Goal: Information Seeking & Learning: Learn about a topic

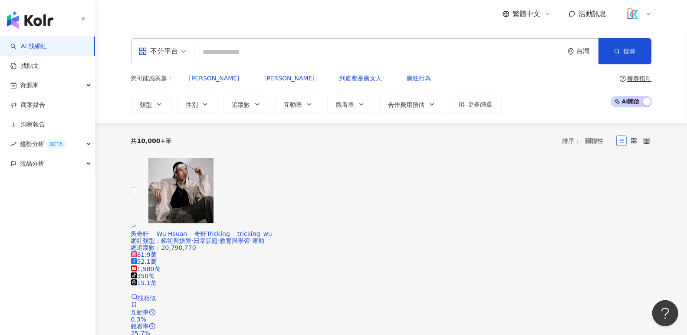
click at [167, 166] on div at bounding box center [391, 190] width 521 height 65
click at [304, 44] on input "search" at bounding box center [379, 52] width 362 height 17
type input "*"
type input "****"
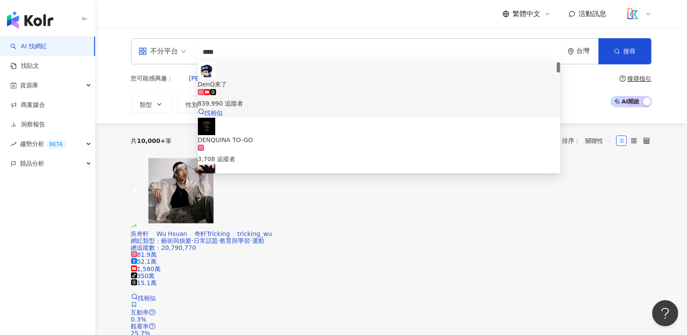
click at [289, 99] on div "839,990 追蹤者" at bounding box center [379, 104] width 363 height 10
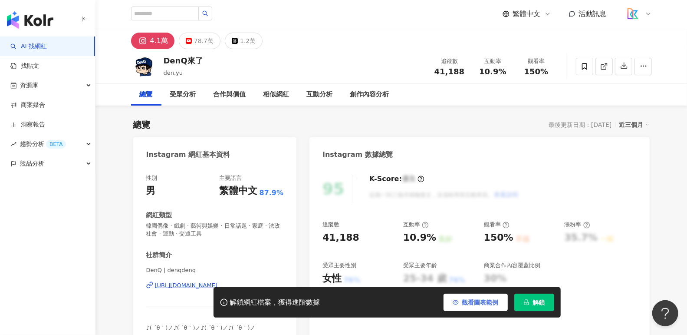
click at [476, 300] on span "觀看圖表範例" at bounding box center [480, 302] width 36 height 7
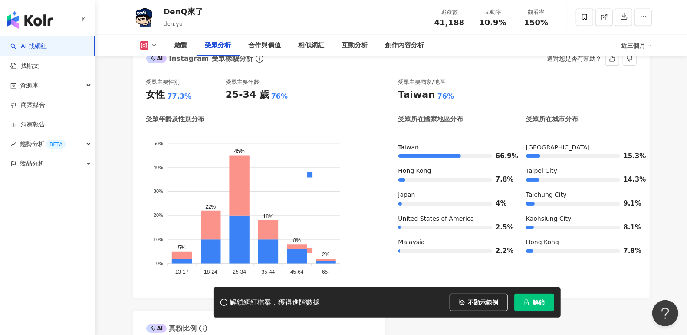
scroll to position [780, 0]
